Goal: Task Accomplishment & Management: Manage account settings

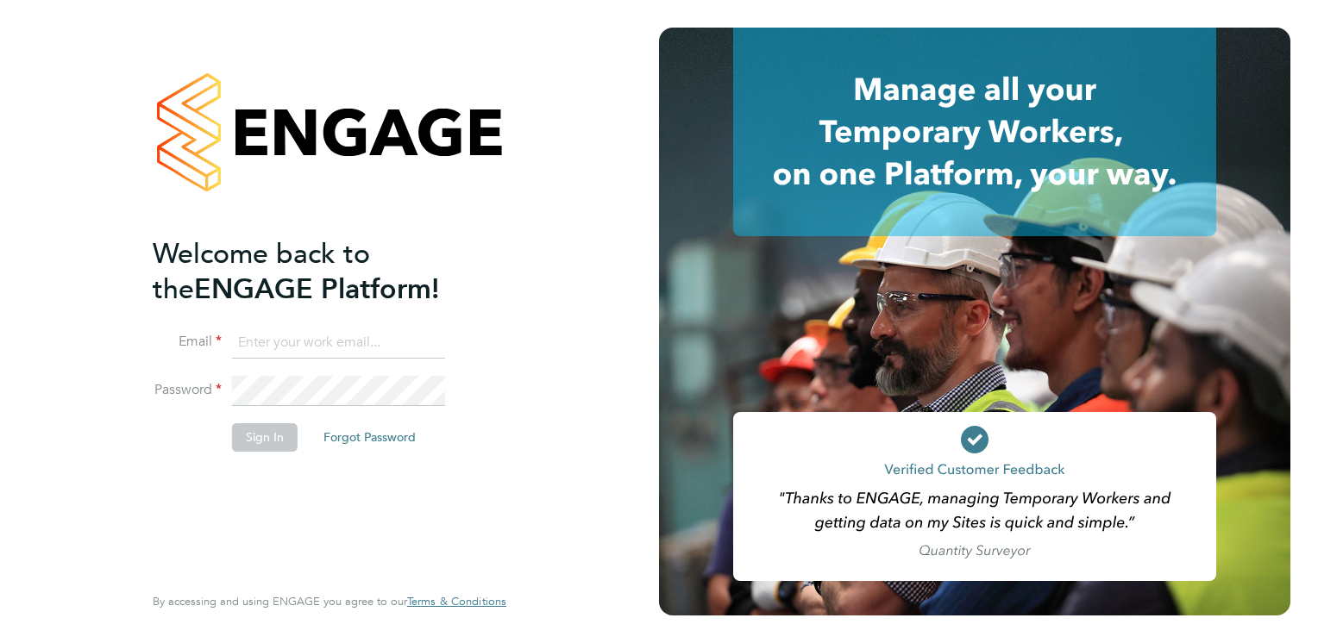
type input "[PERSON_NAME][EMAIL_ADDRESS][PERSON_NAME][DOMAIN_NAME]"
click at [278, 433] on button "Sign In" at bounding box center [265, 438] width 66 height 28
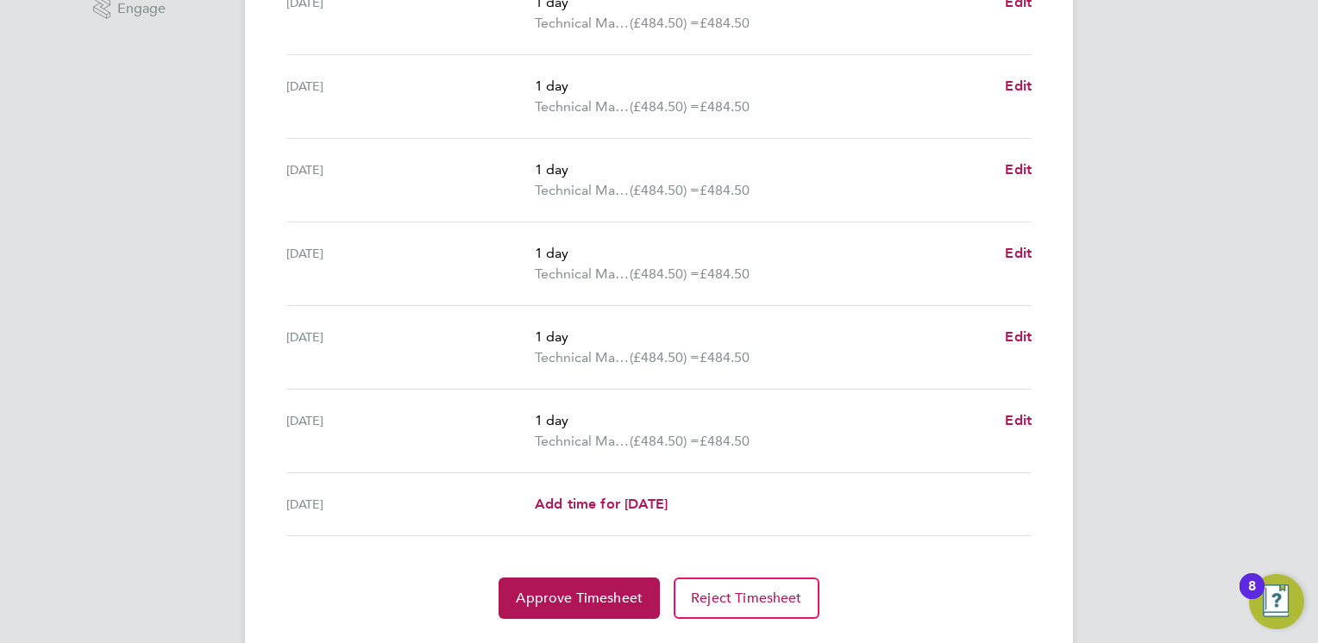
scroll to position [621, 0]
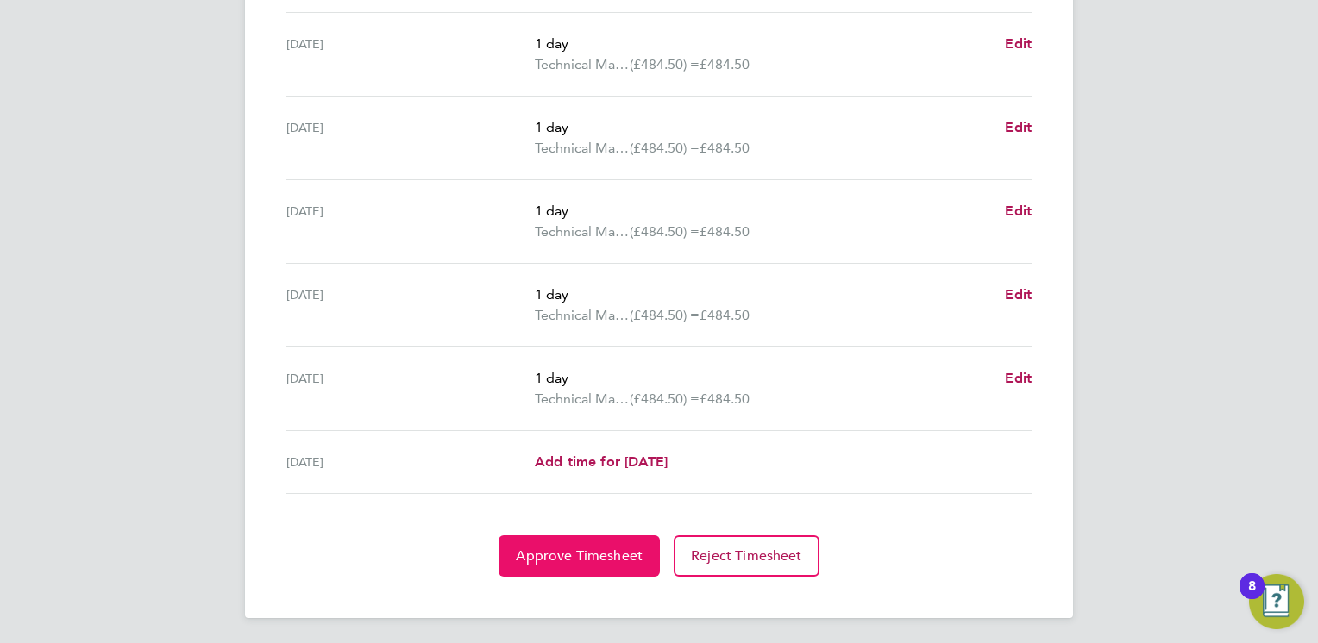
click at [589, 550] on span "Approve Timesheet" at bounding box center [579, 556] width 127 height 17
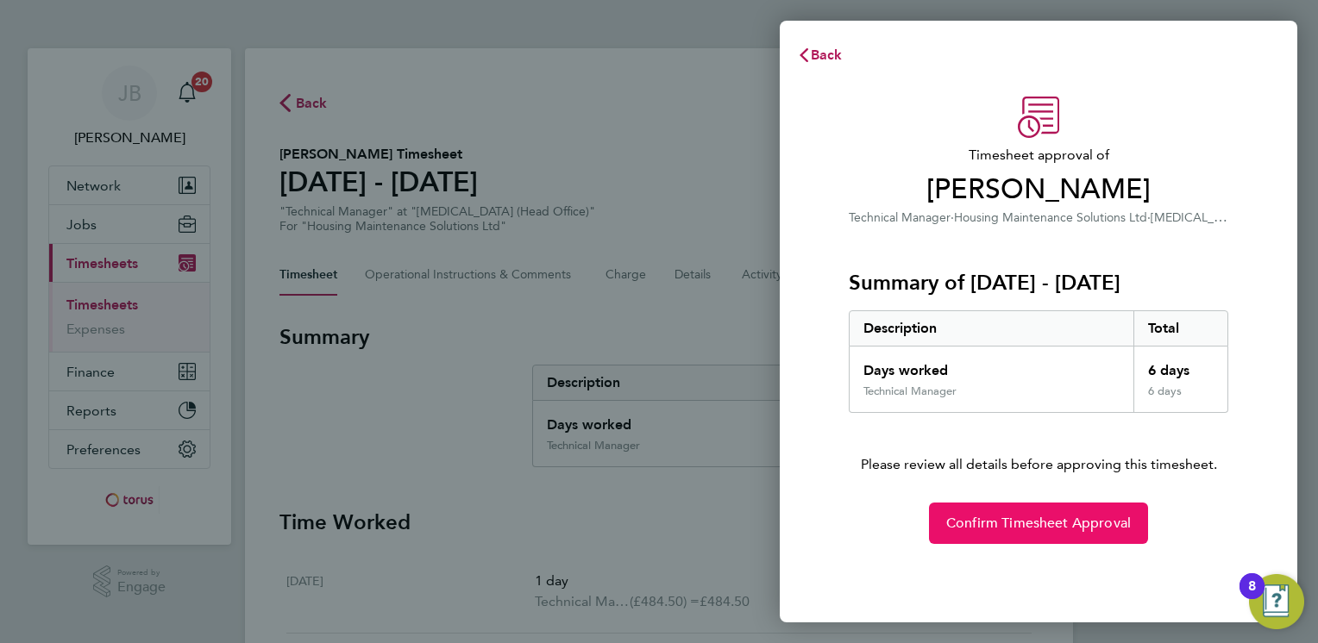
click at [974, 524] on span "Confirm Timesheet Approval" at bounding box center [1038, 523] width 185 height 17
